Goal: Information Seeking & Learning: Learn about a topic

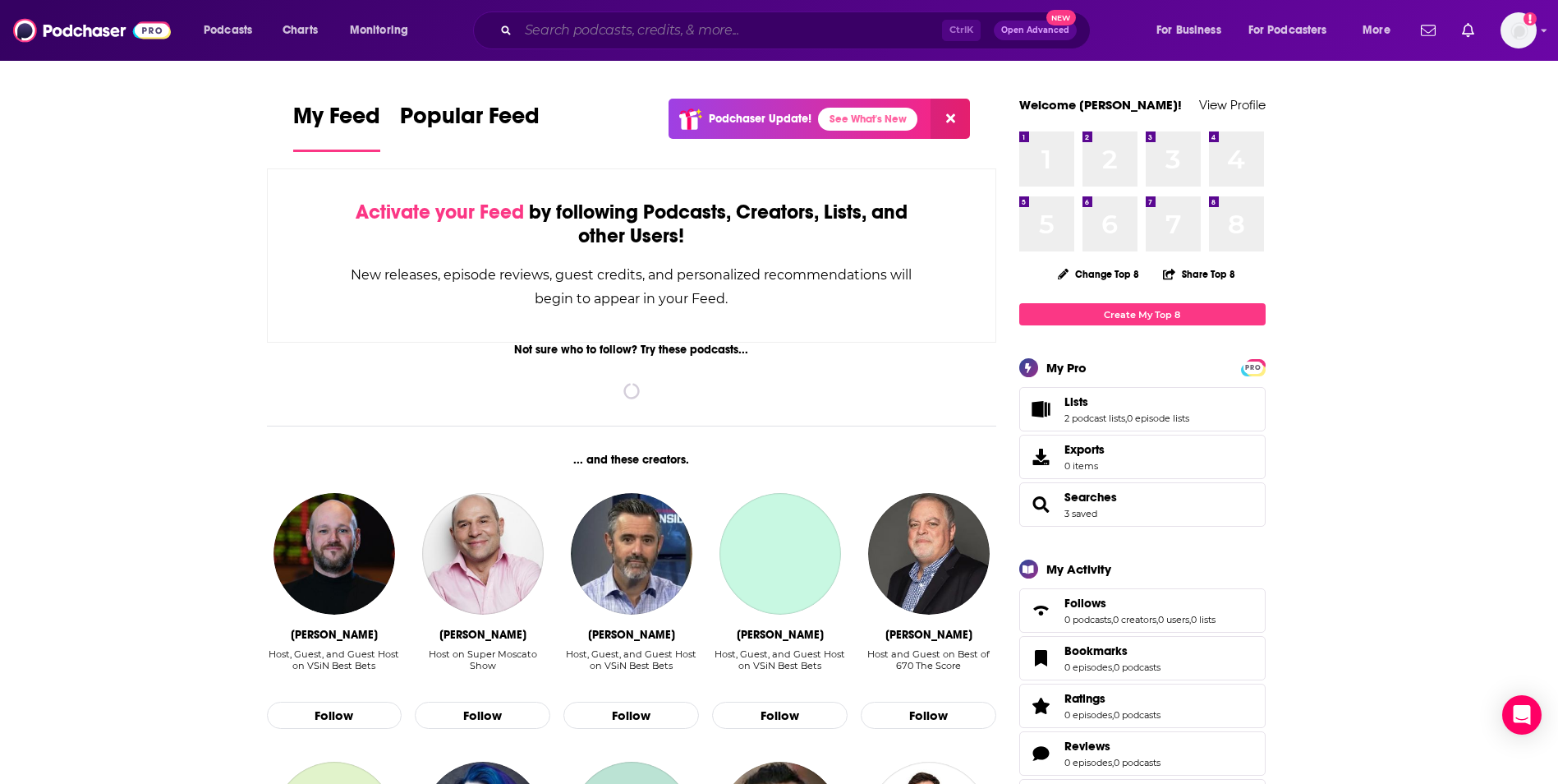
click at [684, 25] on input "Search podcasts, credits, & more..." at bounding box center [730, 30] width 424 height 26
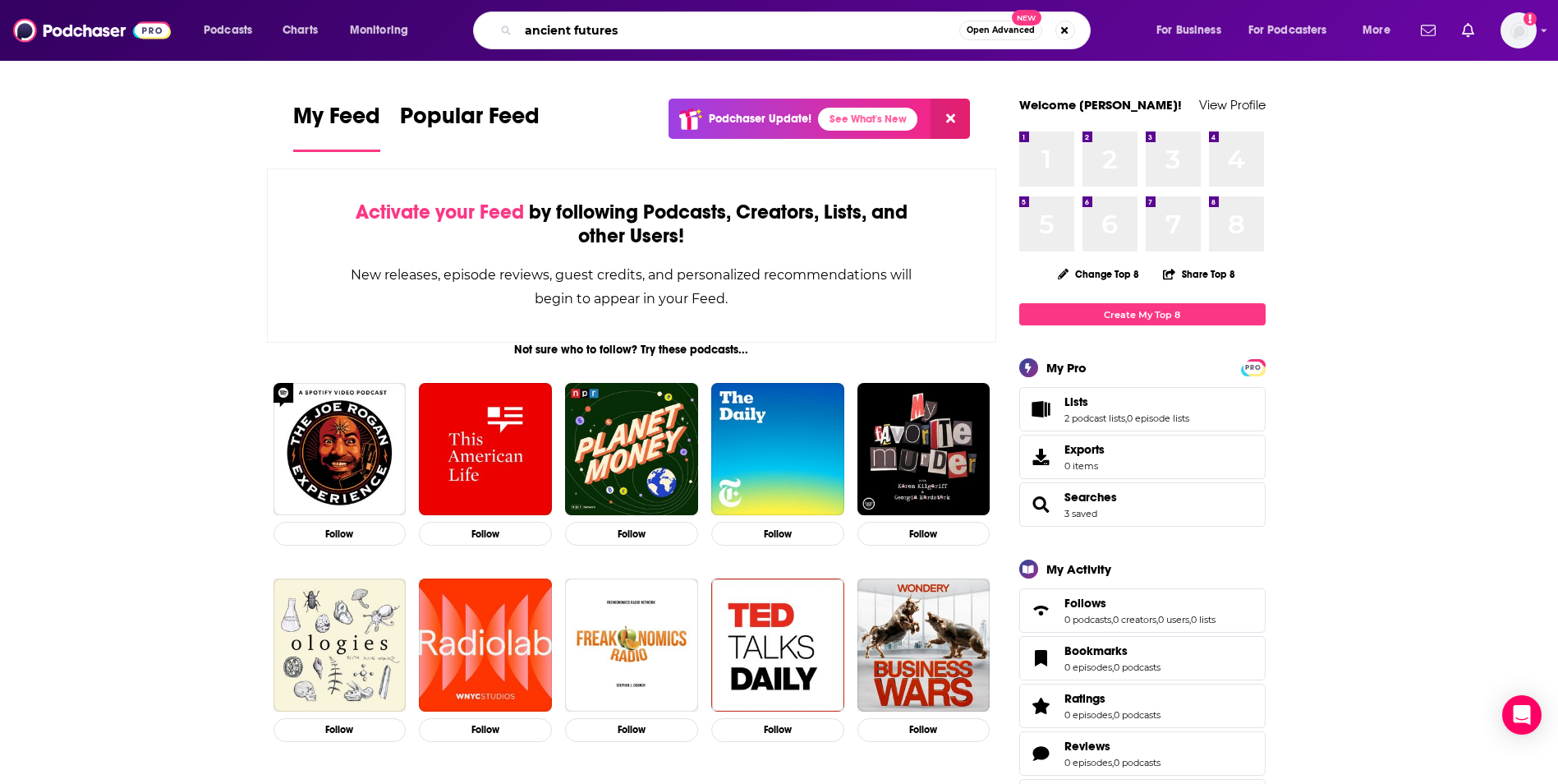
type input "ancient futures"
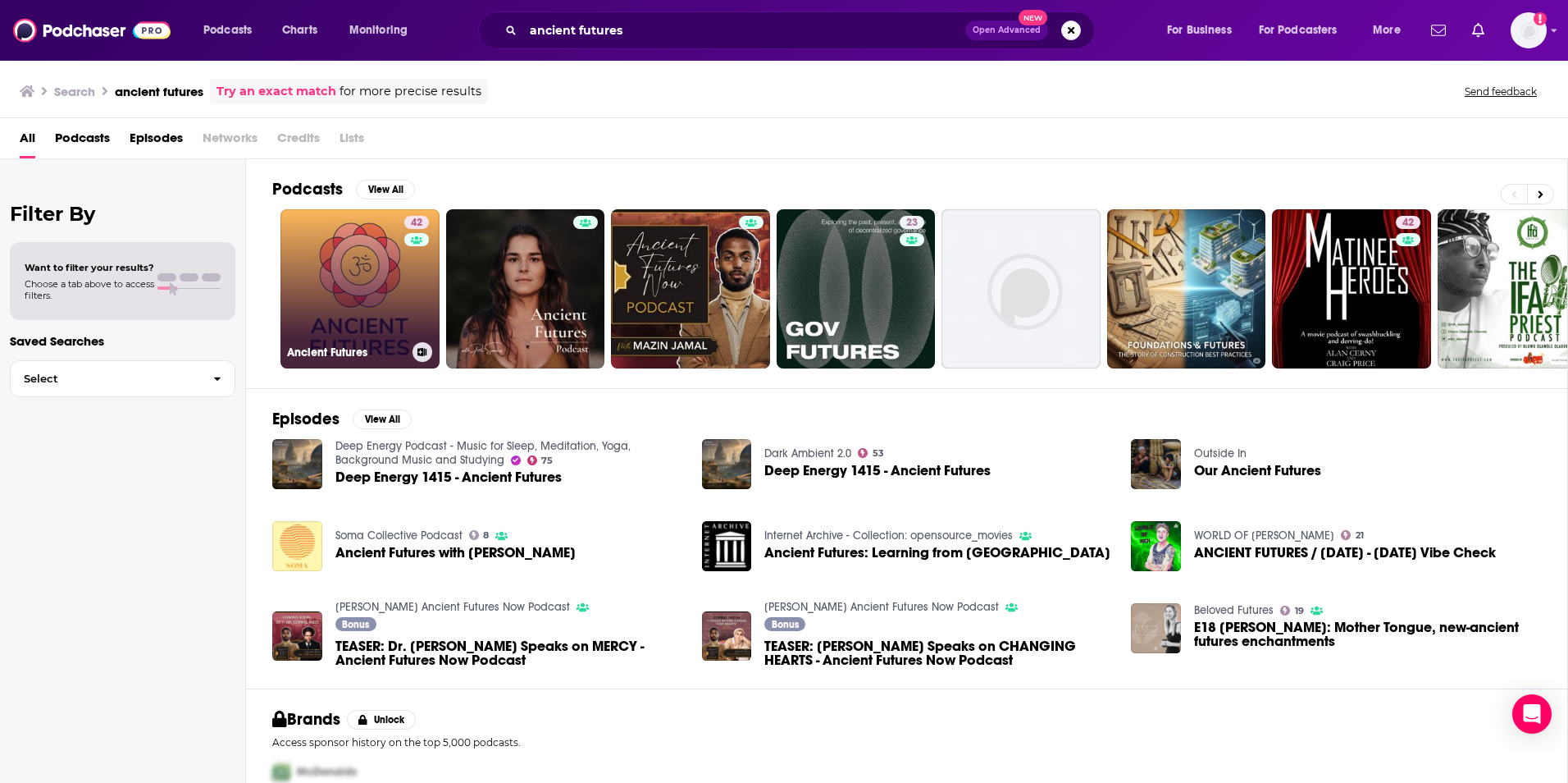
click at [349, 283] on link "42 Ancient Futures" at bounding box center [359, 288] width 159 height 159
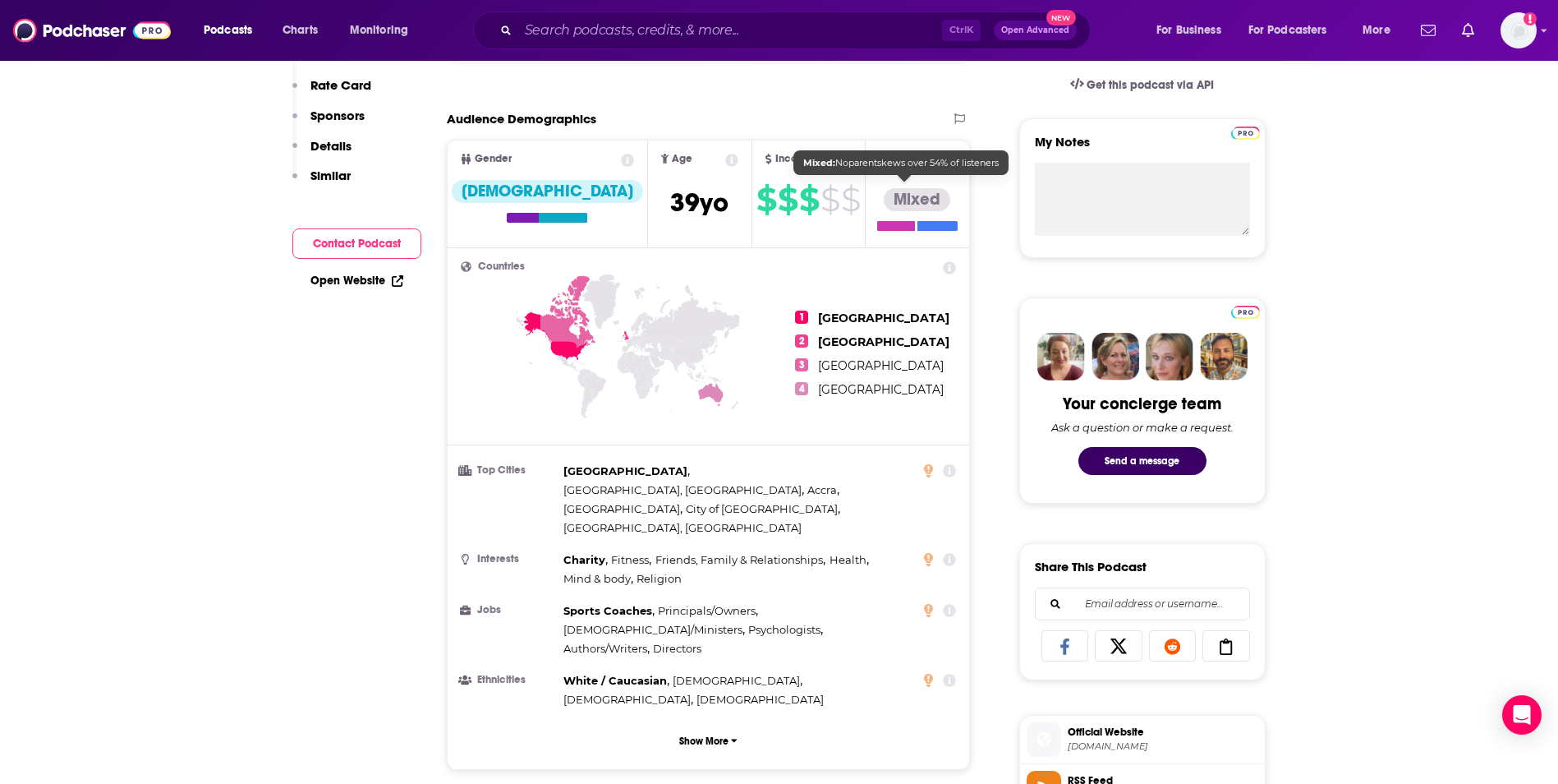
scroll to position [685, 0]
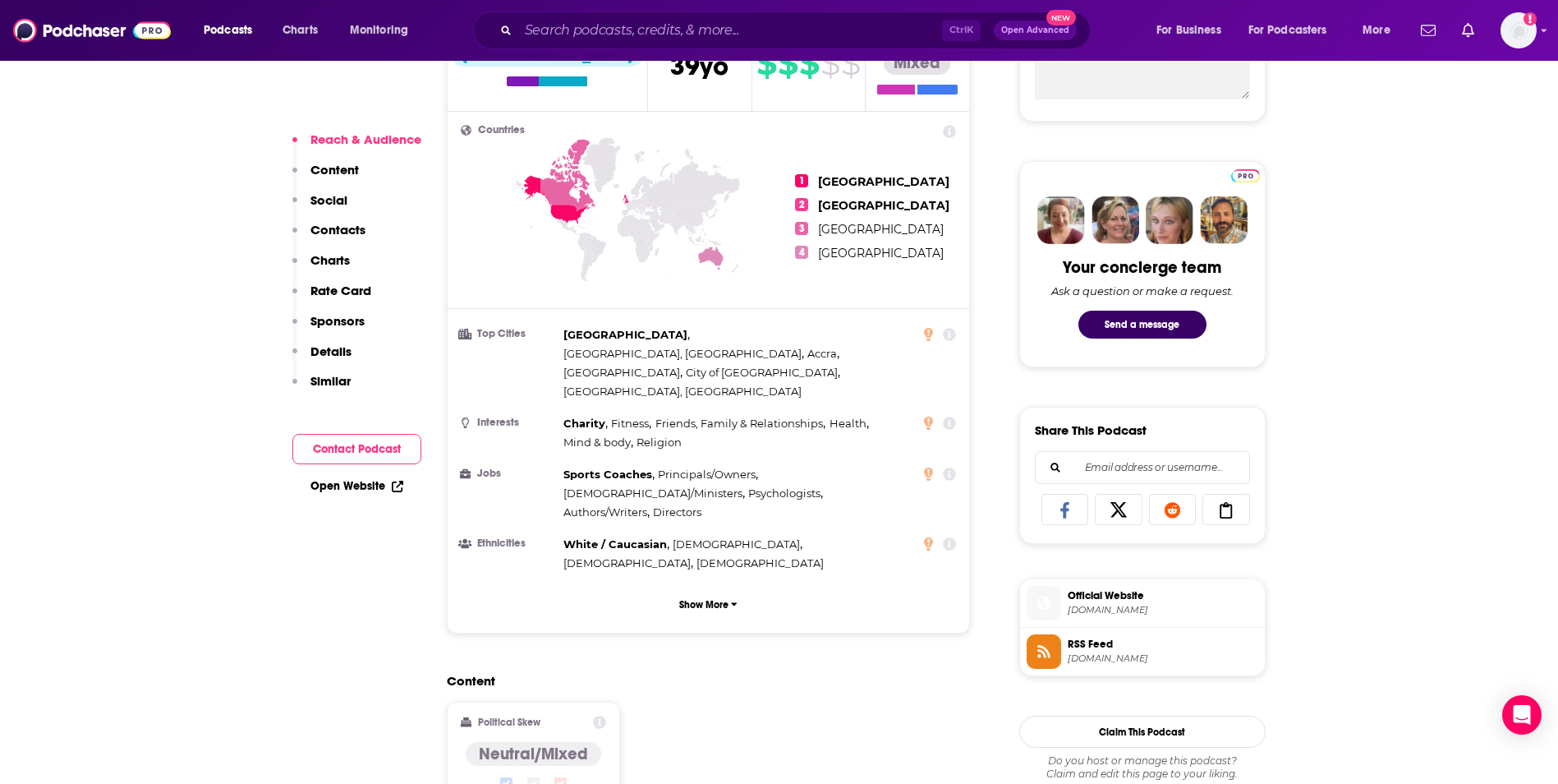
click at [943, 113] on div "Countries 1 [GEOGRAPHIC_DATA] 2 [GEOGRAPHIC_DATA] 3 [GEOGRAPHIC_DATA] 4 [GEOGRA…" at bounding box center [709, 373] width 523 height 521
click at [948, 126] on icon at bounding box center [950, 132] width 13 height 13
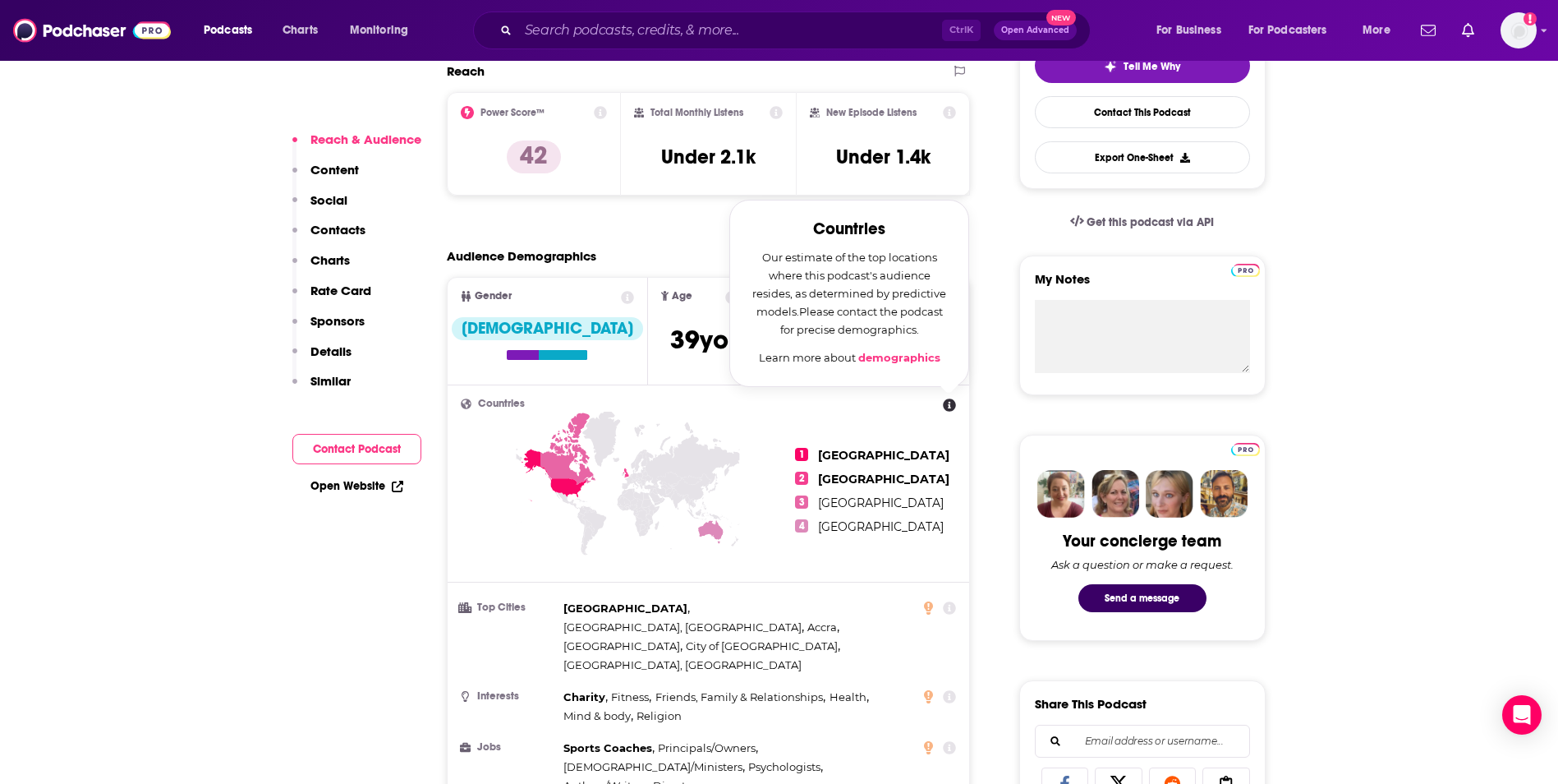
scroll to position [273, 0]
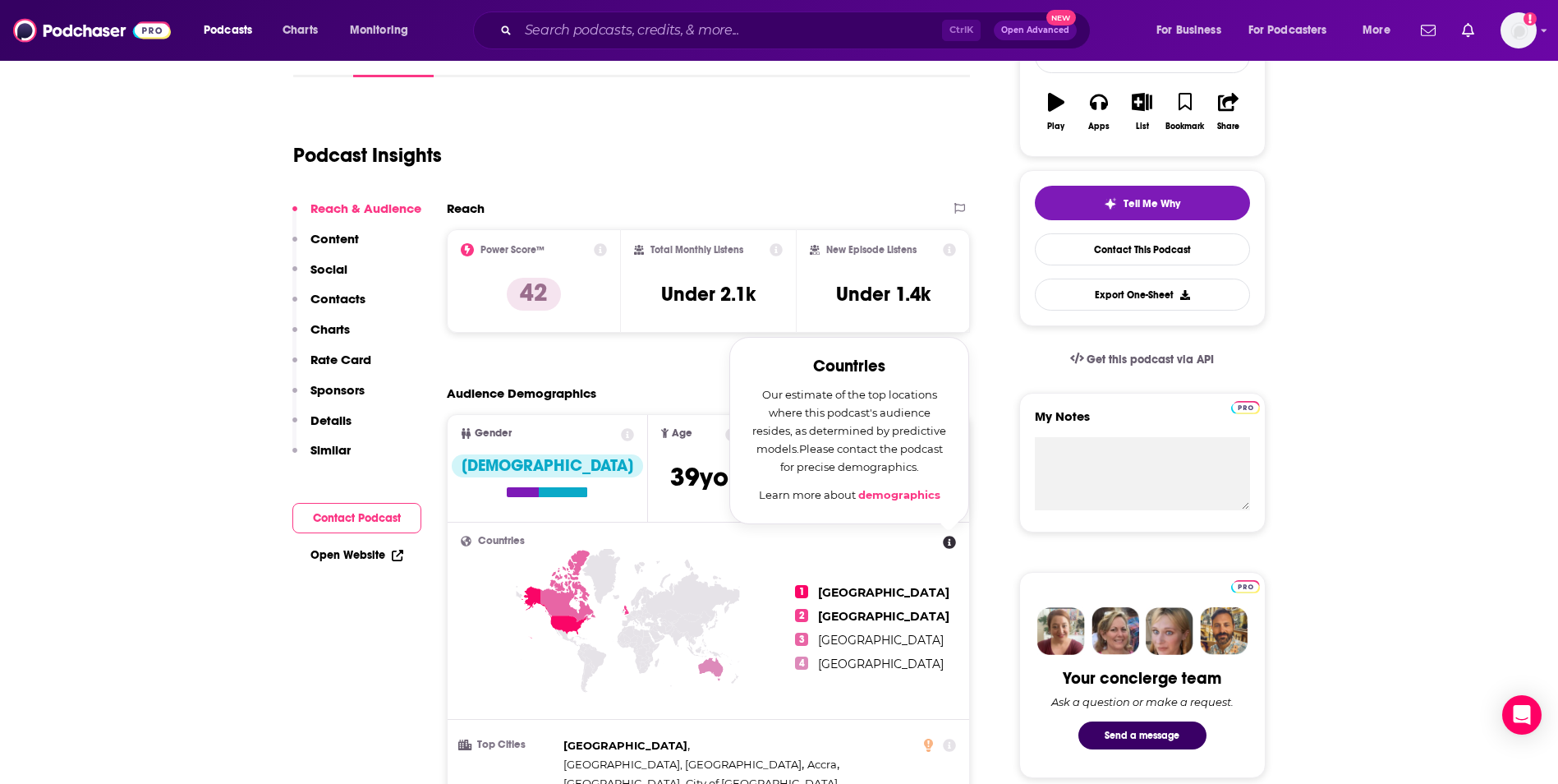
click at [950, 604] on ul "1 [GEOGRAPHIC_DATA] 2 [GEOGRAPHIC_DATA] 3 [GEOGRAPHIC_DATA] 4 [GEOGRAPHIC_DATA]" at bounding box center [875, 627] width 161 height 184
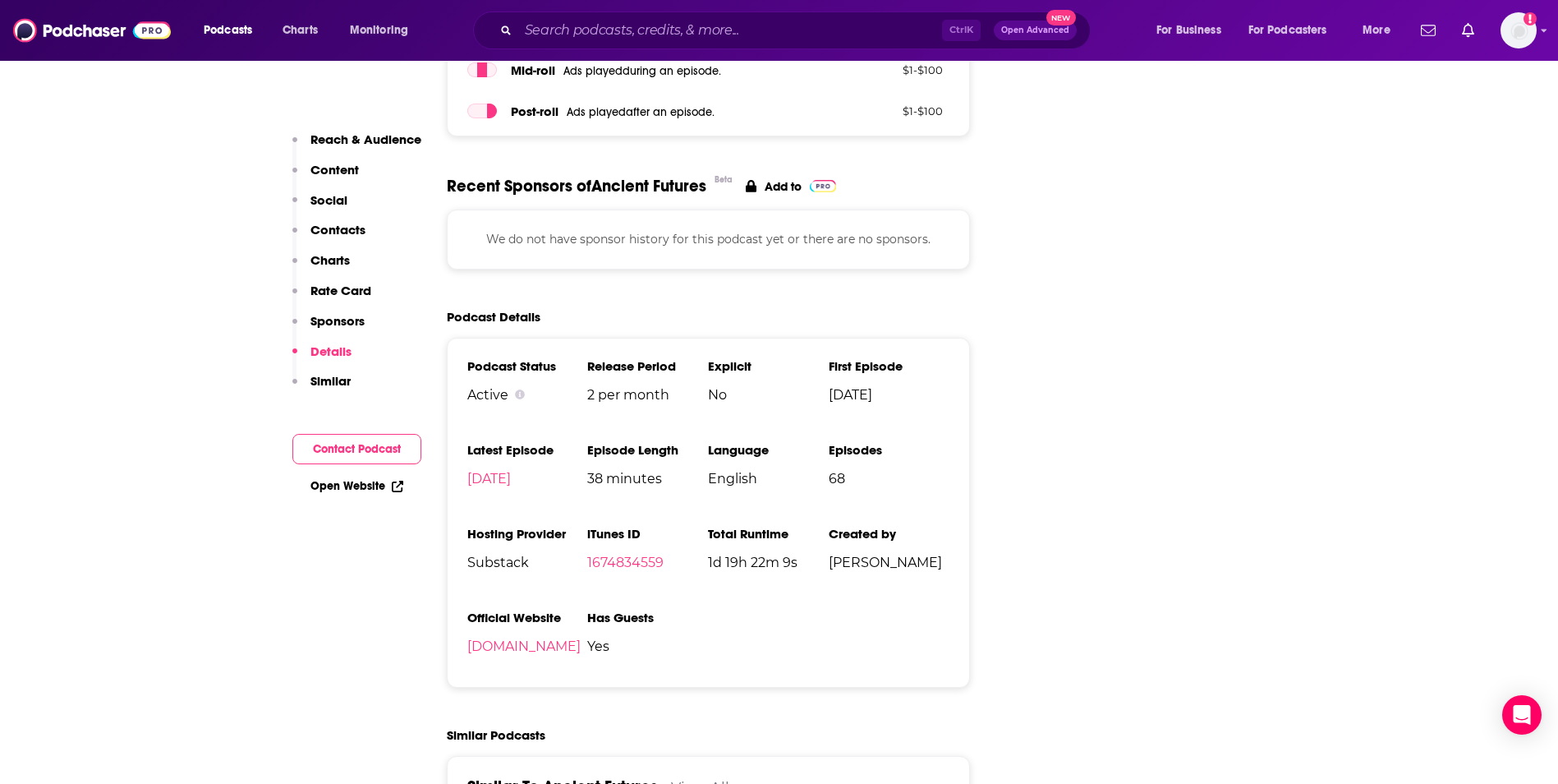
scroll to position [1643, 0]
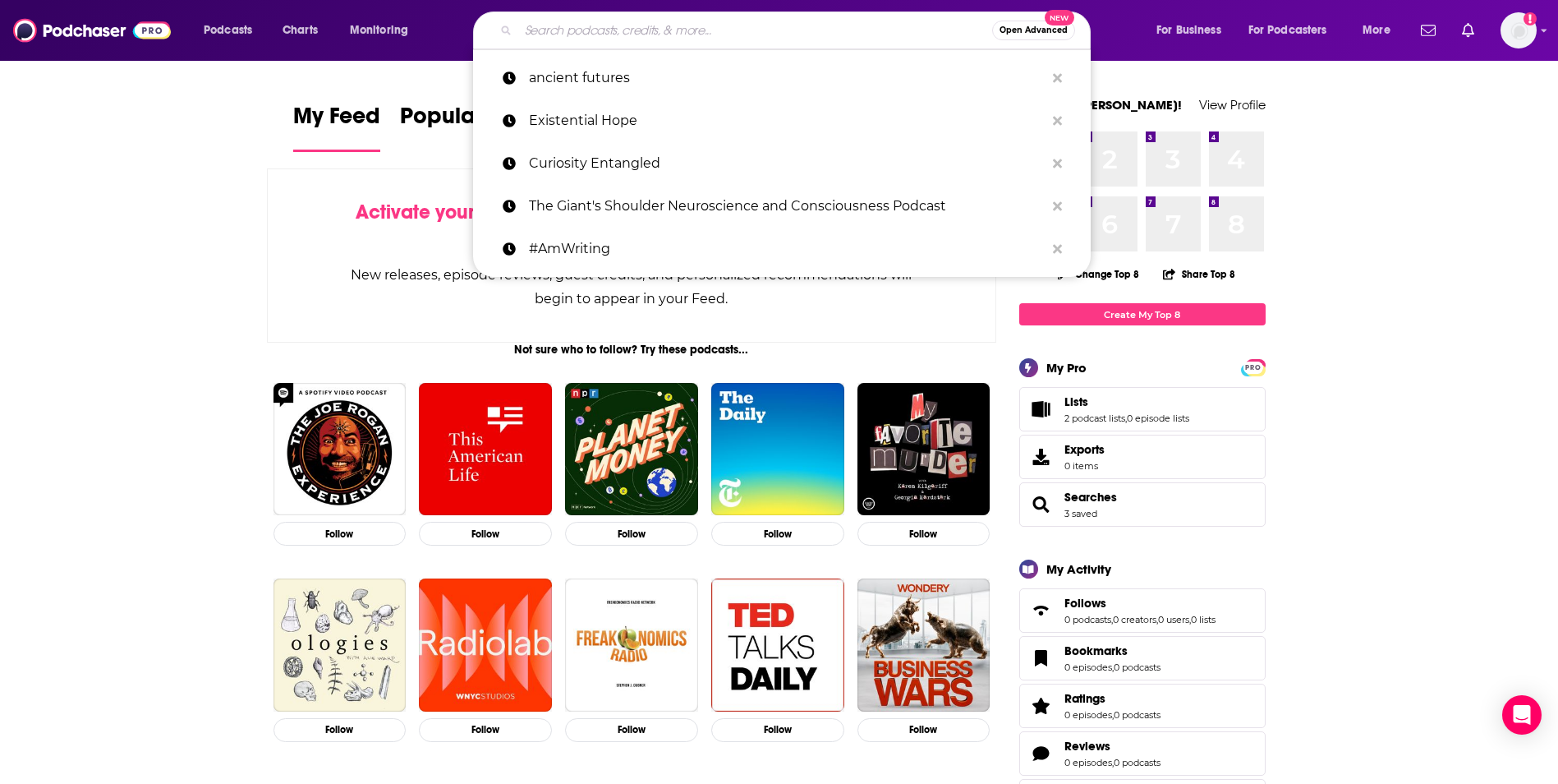
click at [766, 27] on input "Search podcasts, credits, & more..." at bounding box center [755, 30] width 474 height 26
paste input "The Giant's Shoulder"
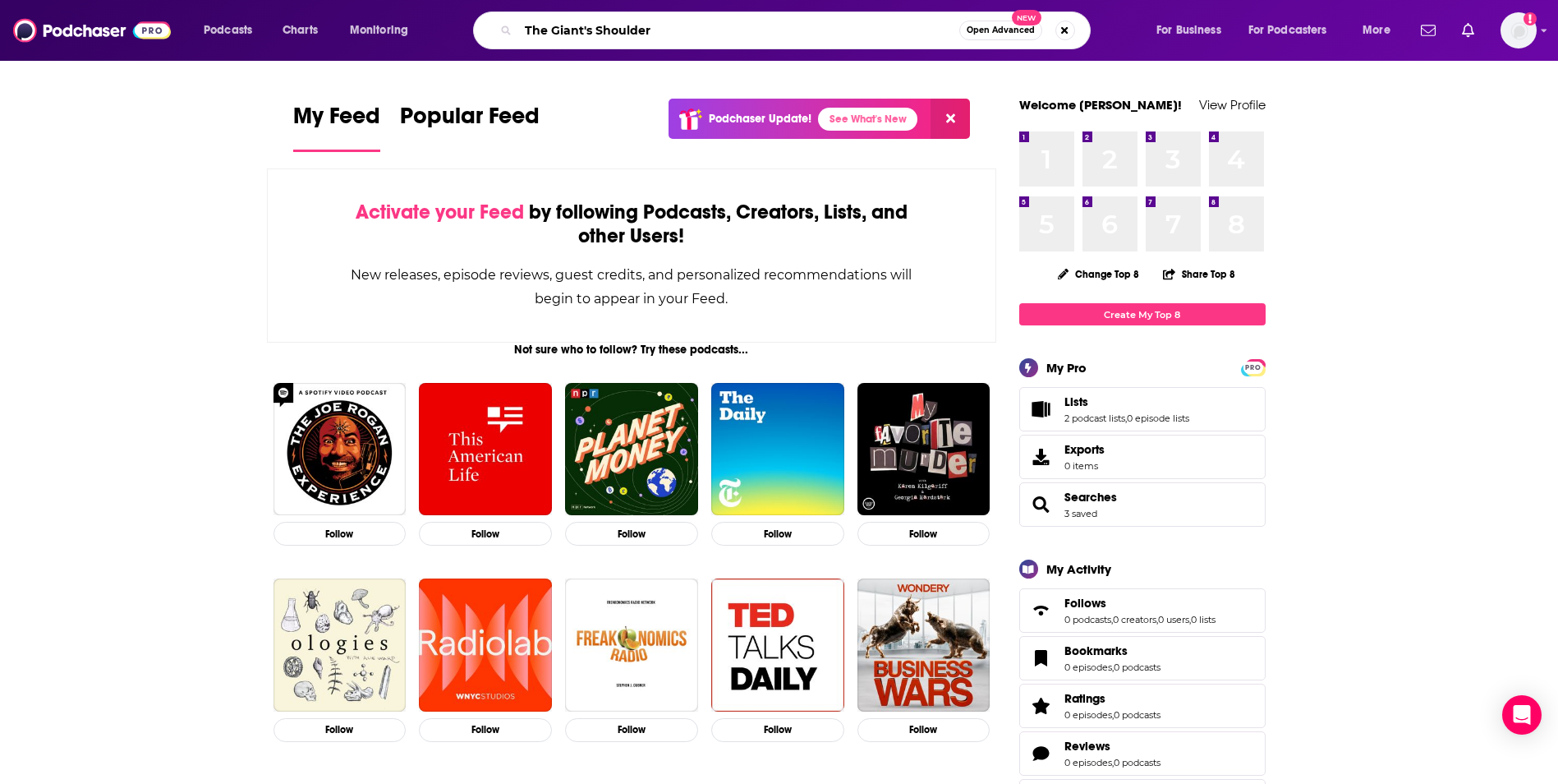
type input "The Giant's Shoulder"
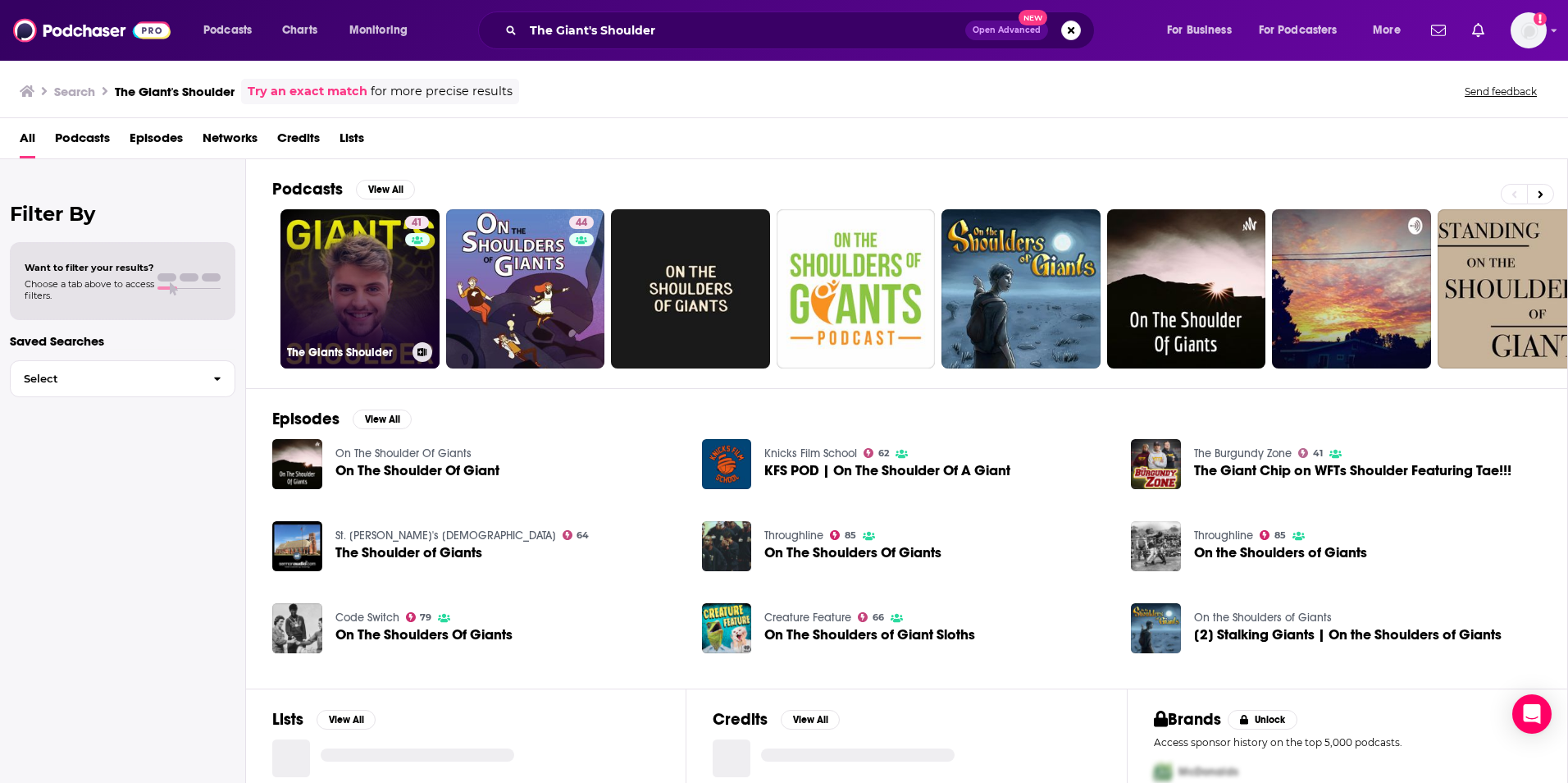
click at [362, 306] on link "41 The Giants Shoulder" at bounding box center [359, 288] width 159 height 159
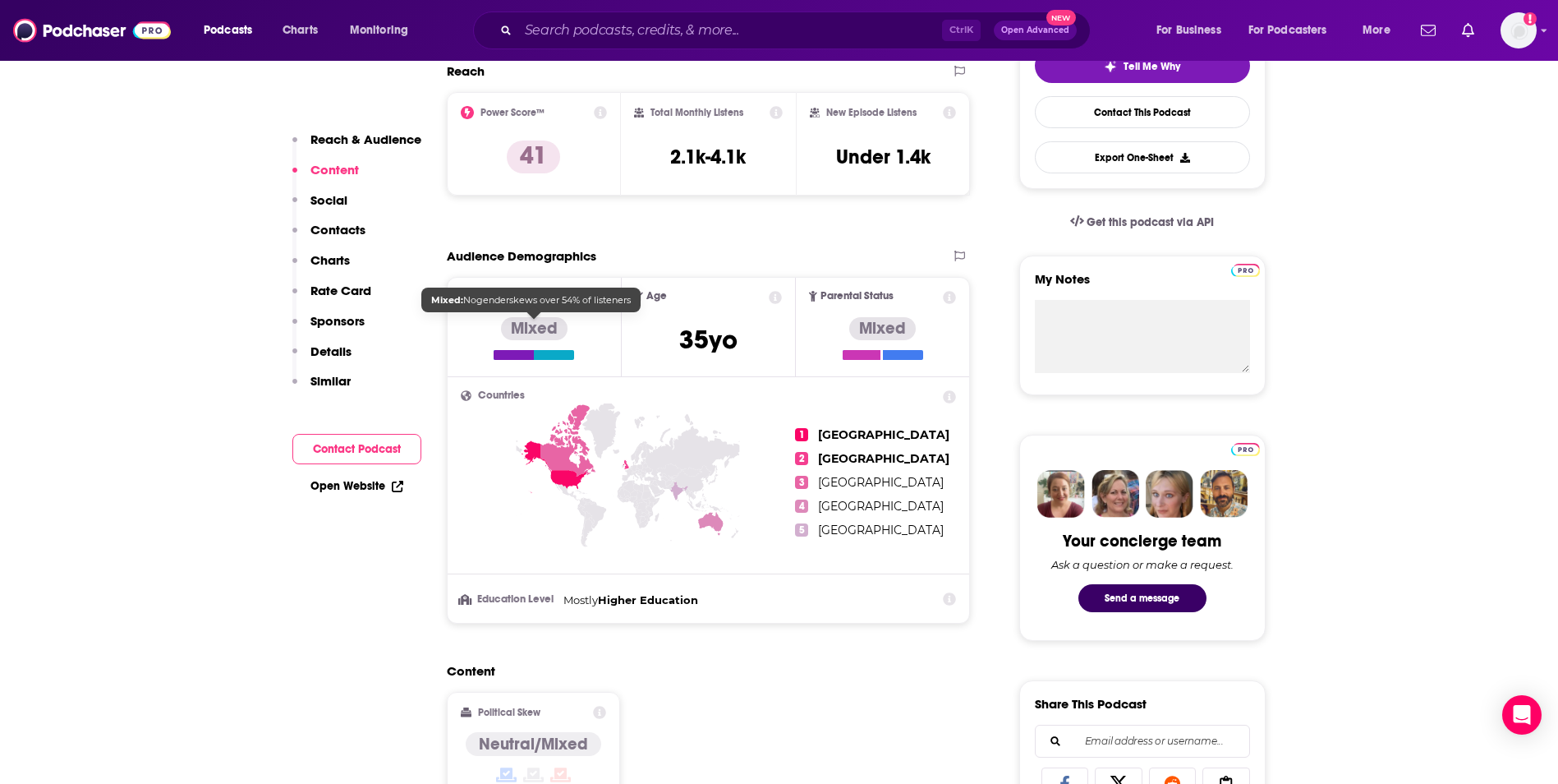
scroll to position [548, 0]
